Goal: Complete application form

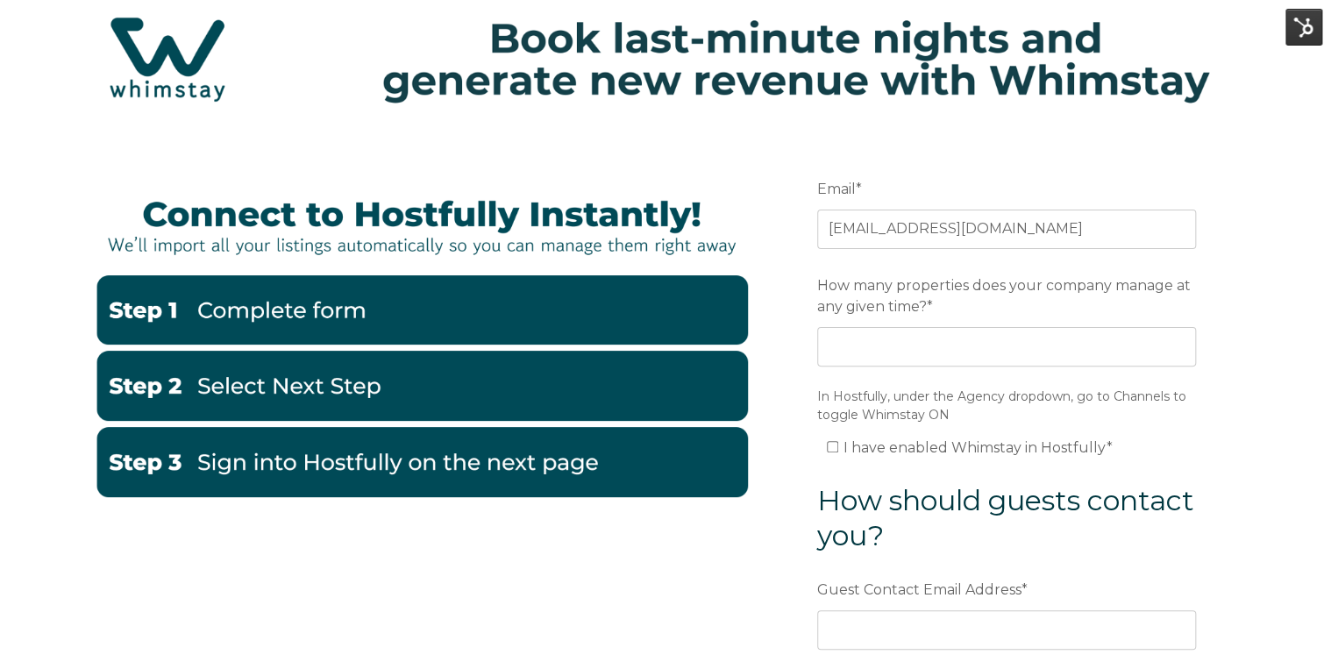
scroll to position [54, 0]
